Goal: Transaction & Acquisition: Purchase product/service

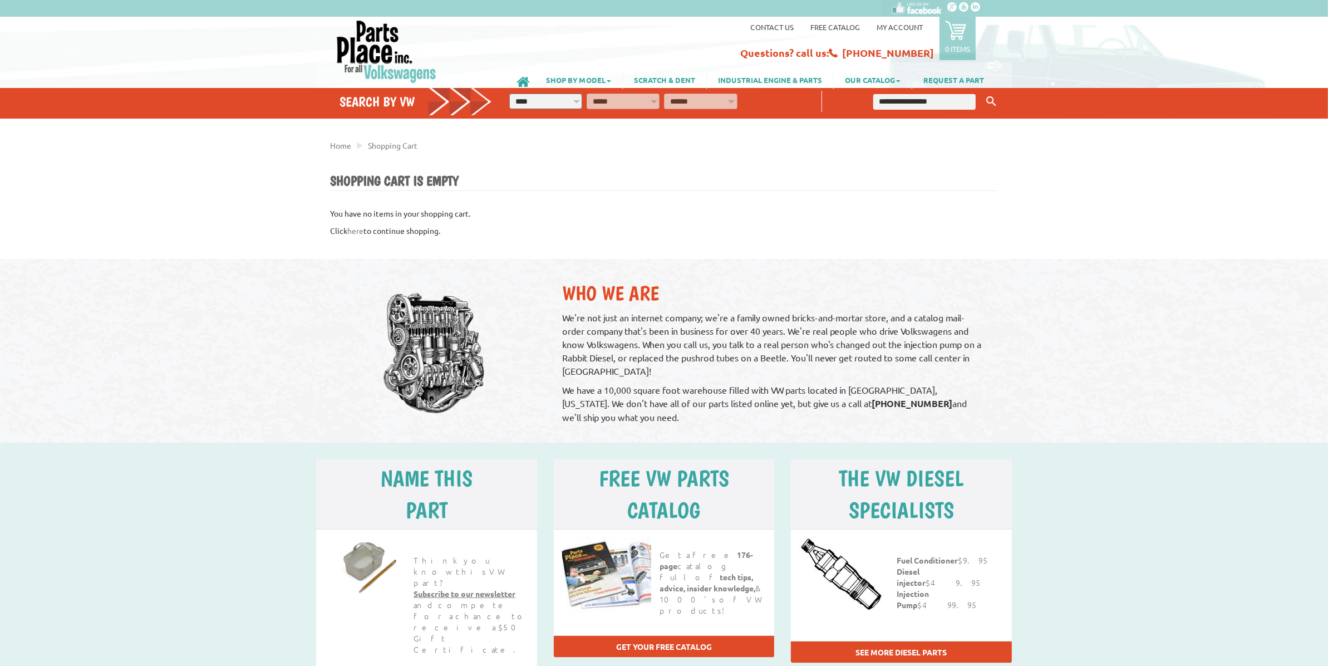
click at [401, 51] on img at bounding box center [387, 51] width 102 height 64
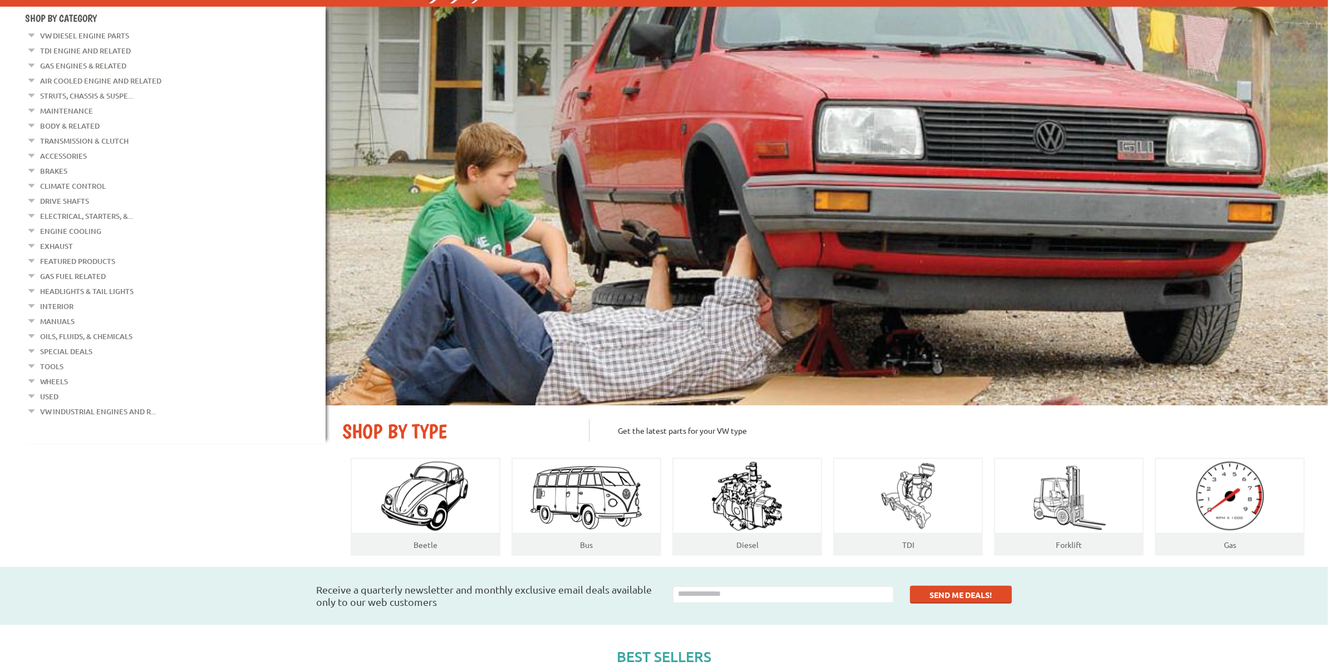
scroll to position [278, 0]
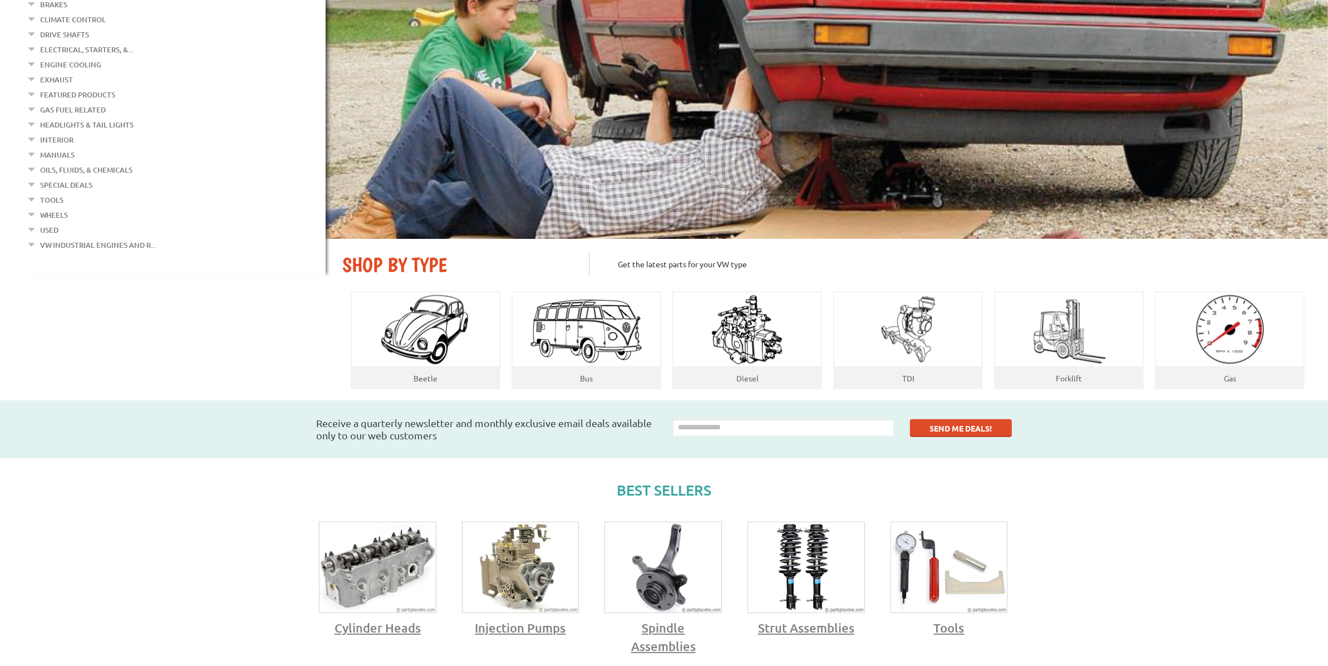
click at [395, 618] on span "Cylinder Heads" at bounding box center [377, 627] width 106 height 18
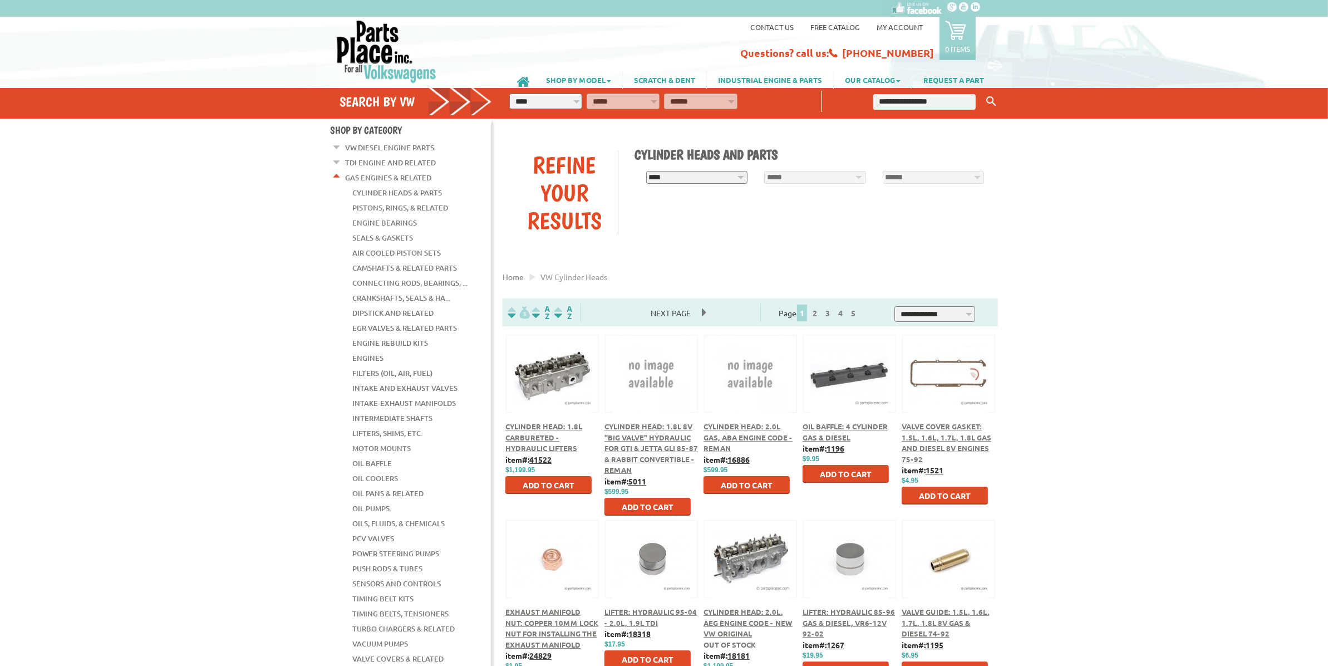
click at [552, 489] on button "Add to Cart" at bounding box center [548, 485] width 86 height 18
